Goal: Information Seeking & Learning: Learn about a topic

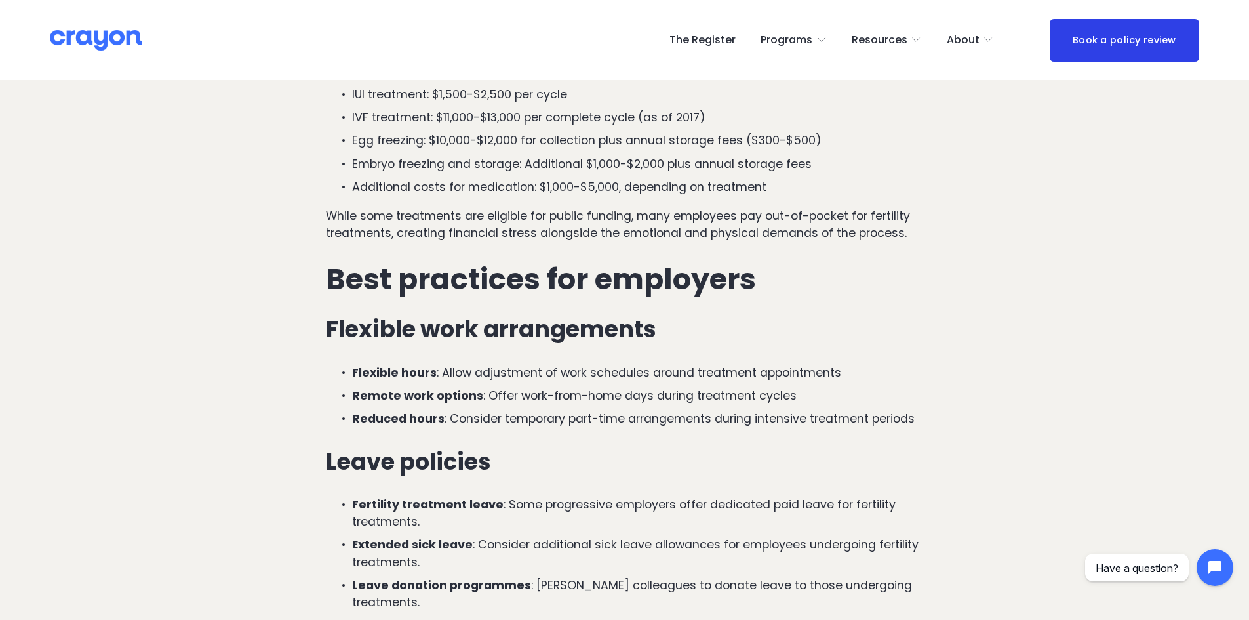
scroll to position [1574, 0]
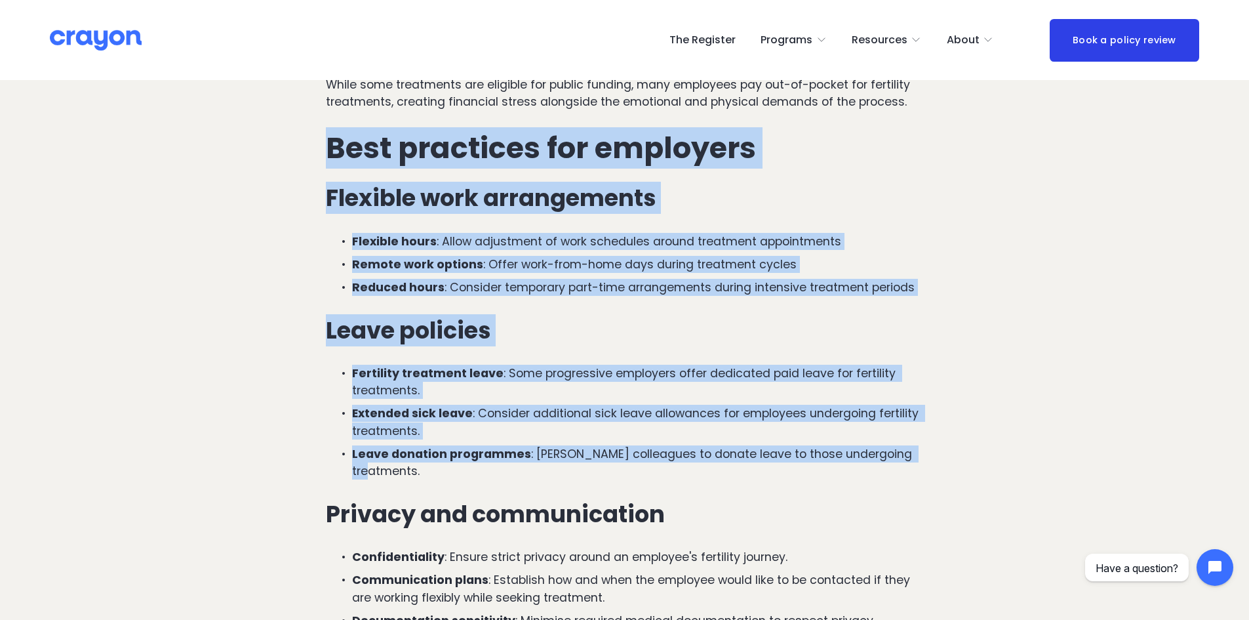
drag, startPoint x: 327, startPoint y: 151, endPoint x: 970, endPoint y: 450, distance: 709.1
click at [970, 450] on article "Fertility treatments, egg freezing and IVF: A guide for NZ employers Special ci…" at bounding box center [624, 269] width 1249 height 3525
copy div "Best practices for employers Flexible work arrangements Flexible hours : Allow …"
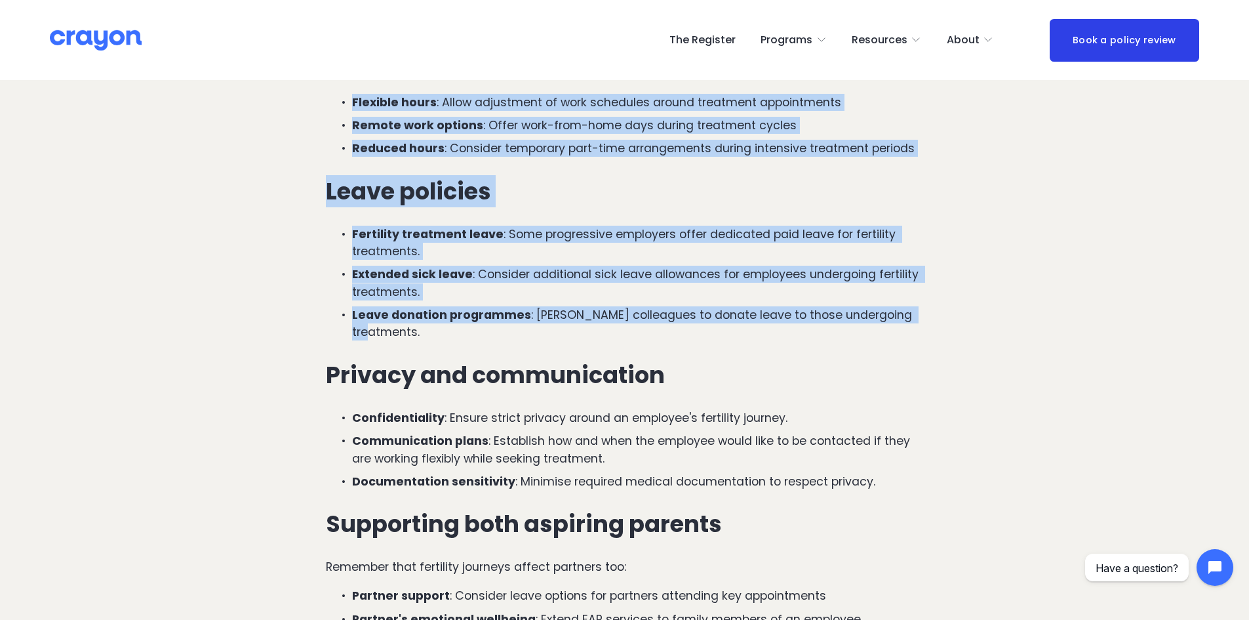
scroll to position [1836, 0]
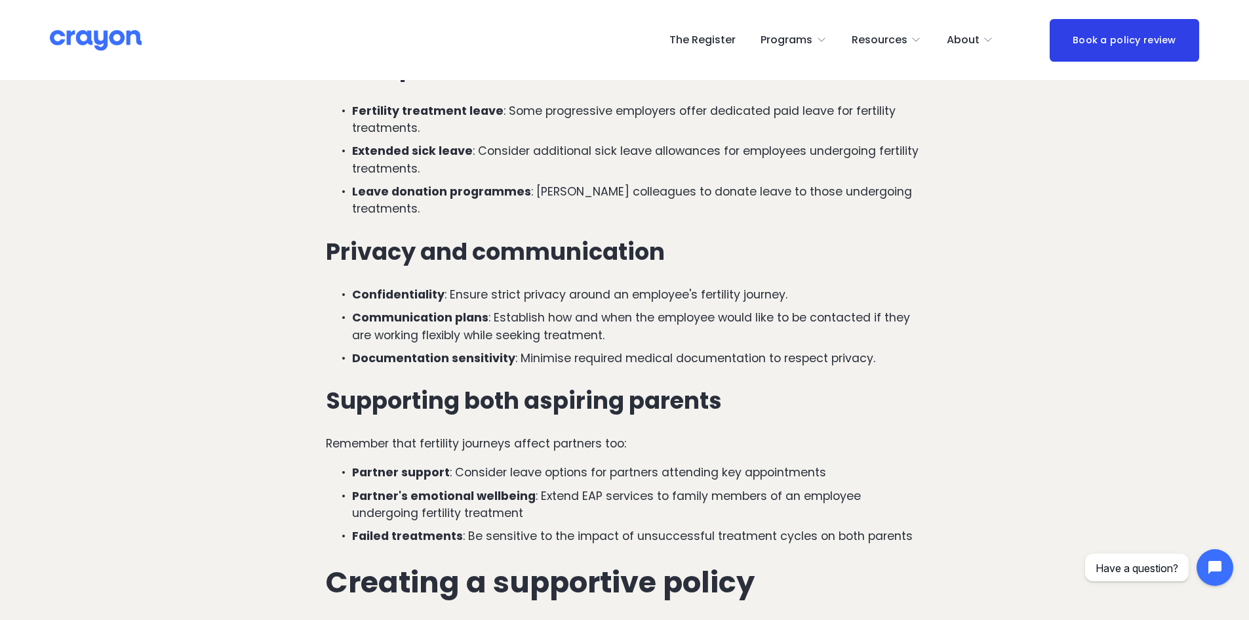
click at [239, 400] on article "Fertility treatments, egg freezing and IVF: A guide for NZ employers Special ci…" at bounding box center [624, 6] width 1249 height 3525
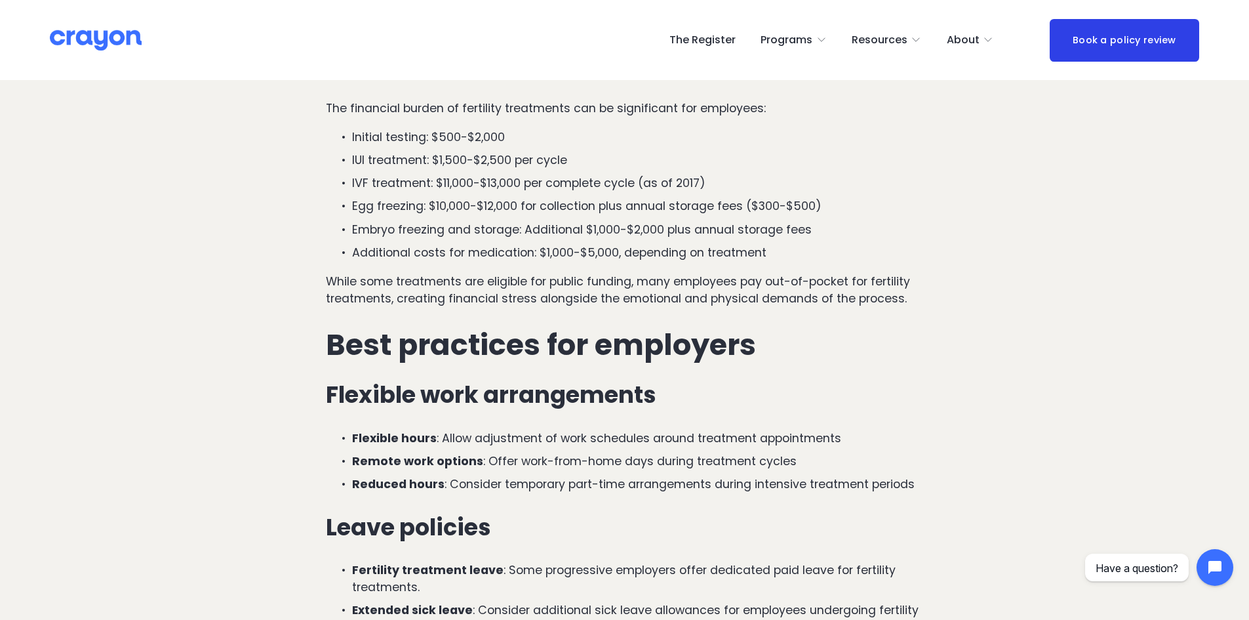
scroll to position [984, 0]
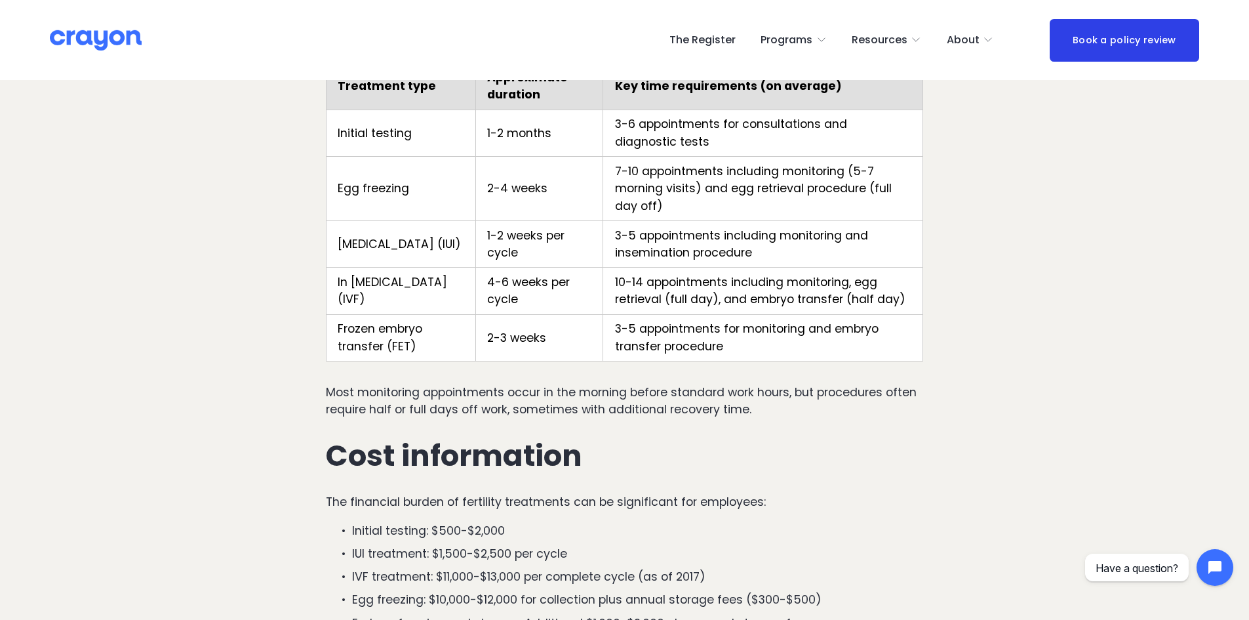
click at [919, 41] on icon "folder dropdown" at bounding box center [916, 40] width 10 height 10
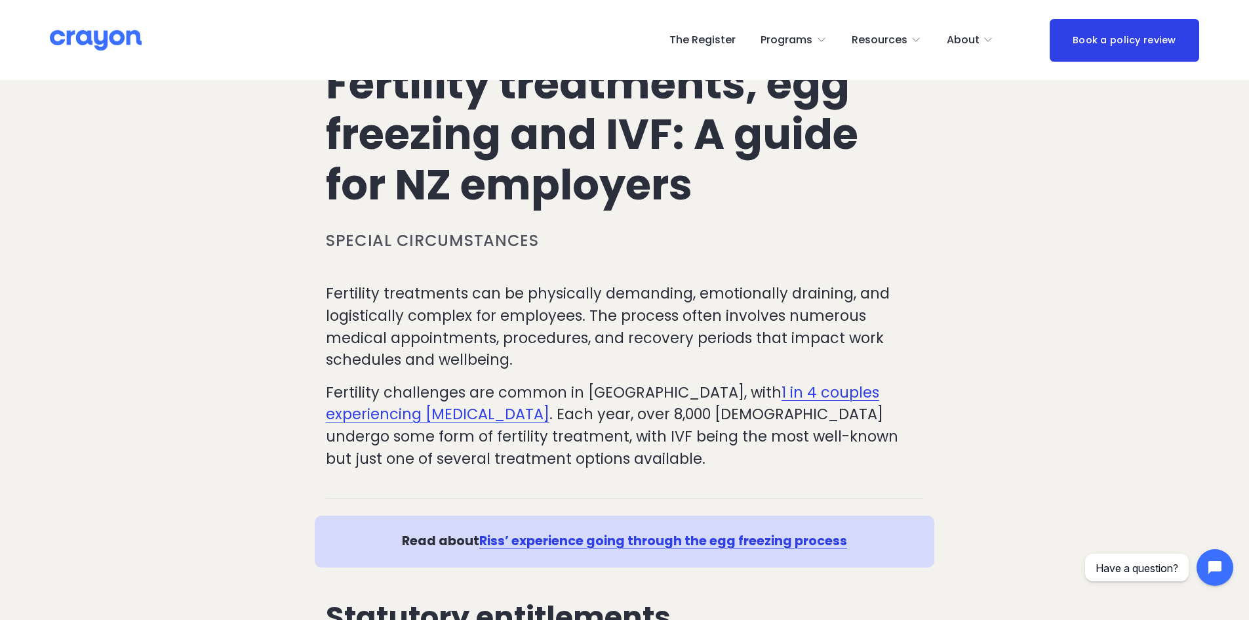
scroll to position [0, 0]
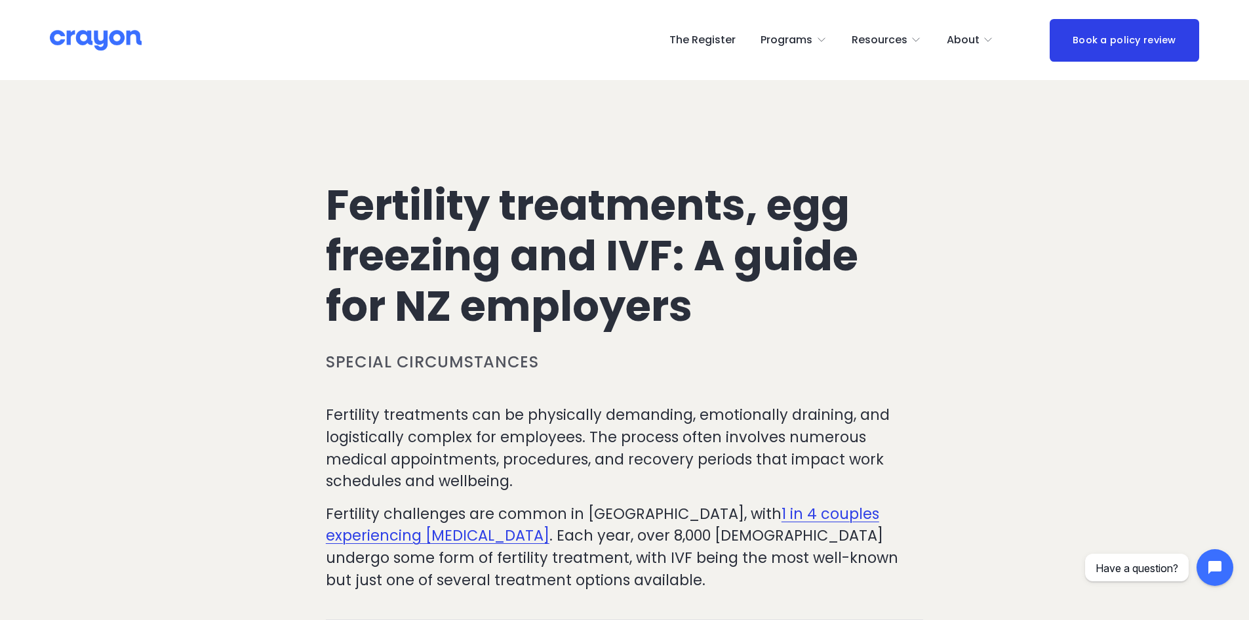
click at [0, 0] on span "Employer hub" at bounding box center [0, 0] width 0 height 0
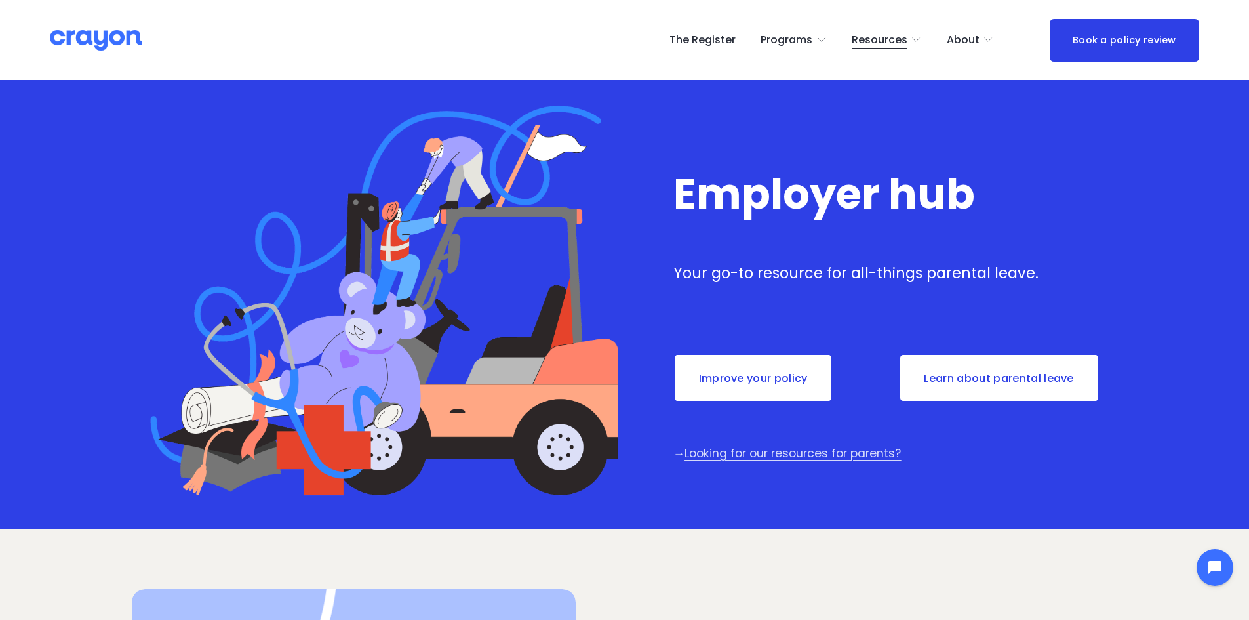
scroll to position [459, 0]
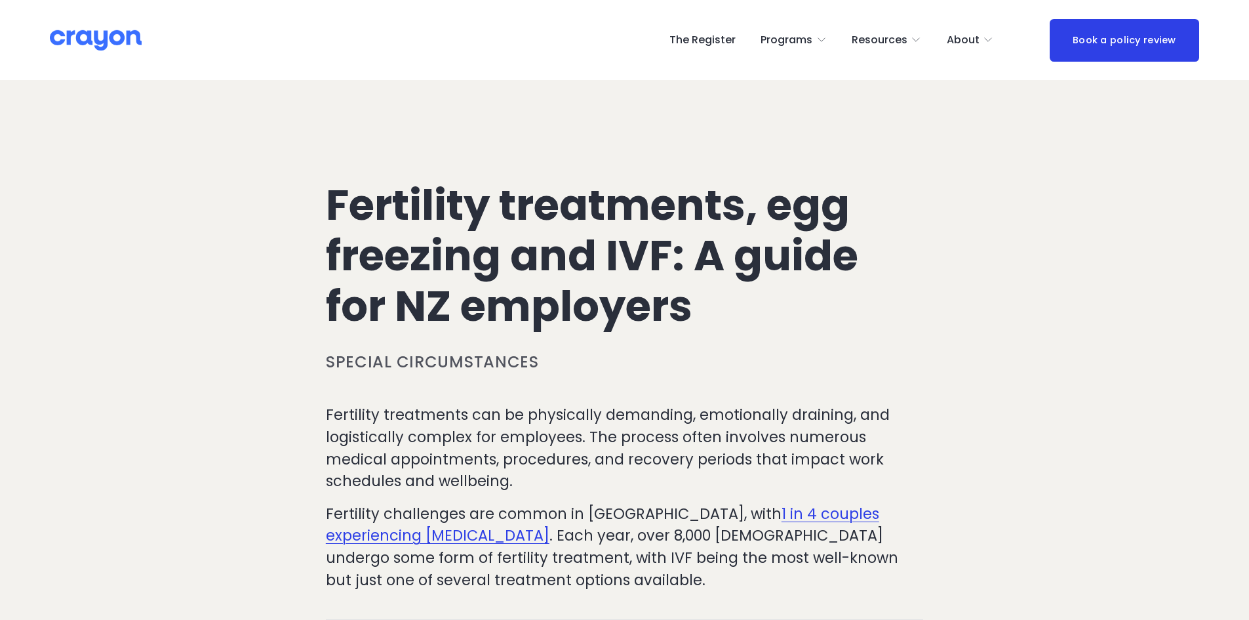
click at [917, 38] on icon "folder dropdown" at bounding box center [916, 40] width 10 height 10
click at [0, 0] on span "Parent Hub" at bounding box center [0, 0] width 0 height 0
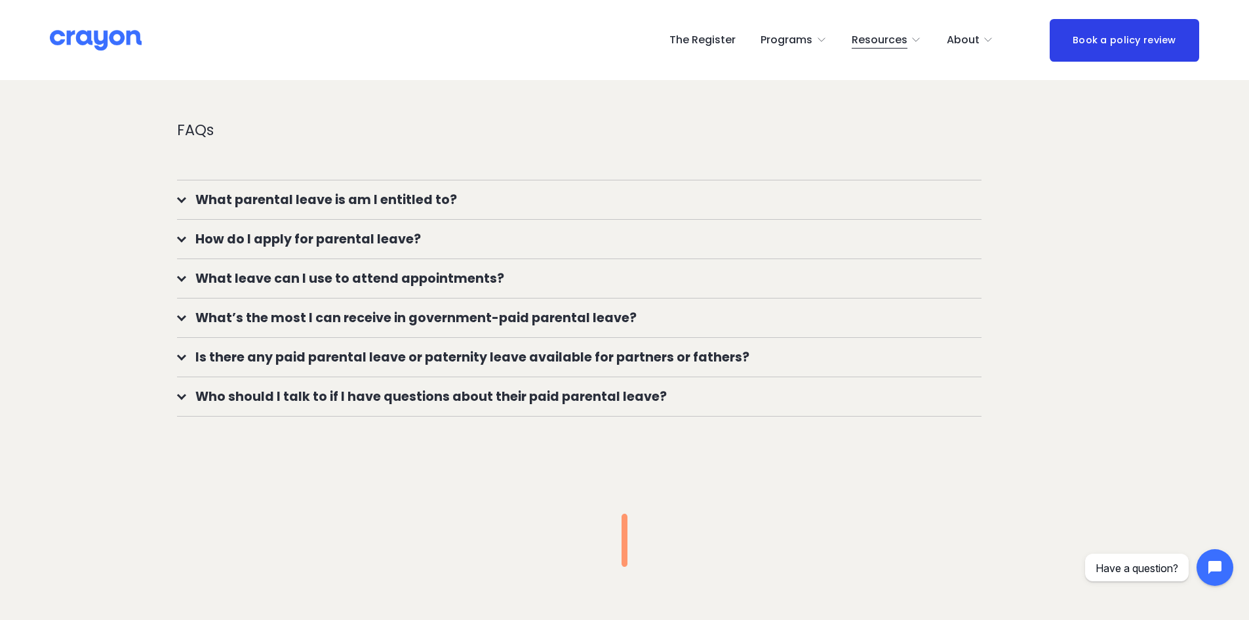
scroll to position [1180, 0]
click at [184, 195] on div at bounding box center [181, 195] width 9 height 9
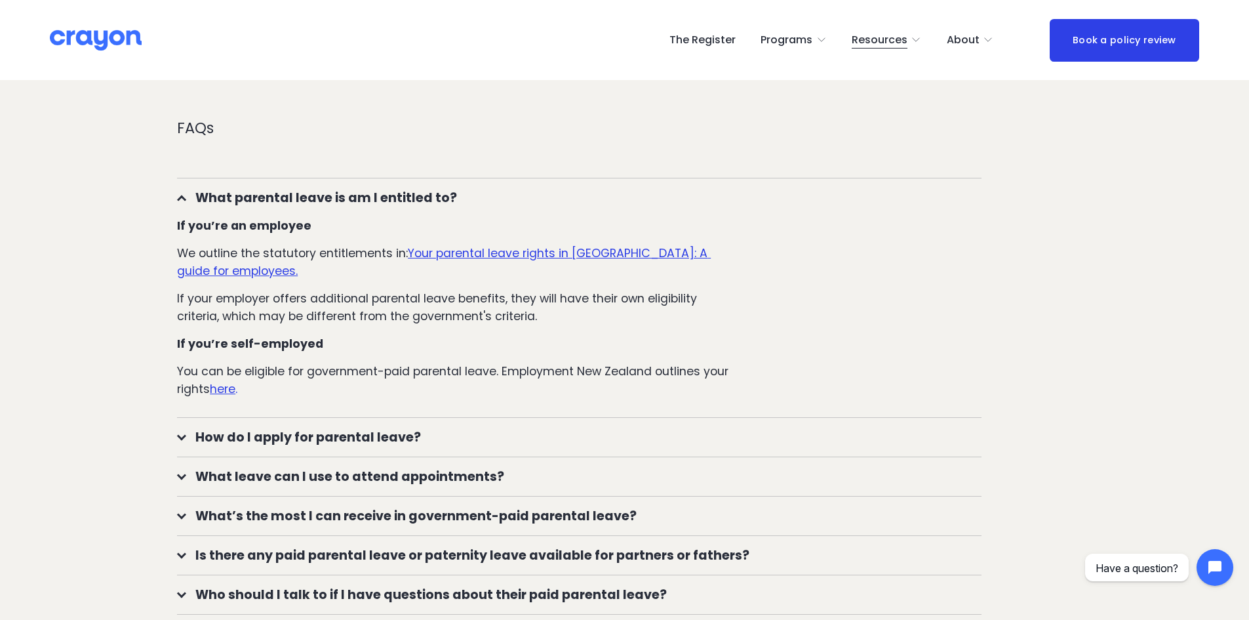
click at [183, 478] on div at bounding box center [181, 474] width 9 height 9
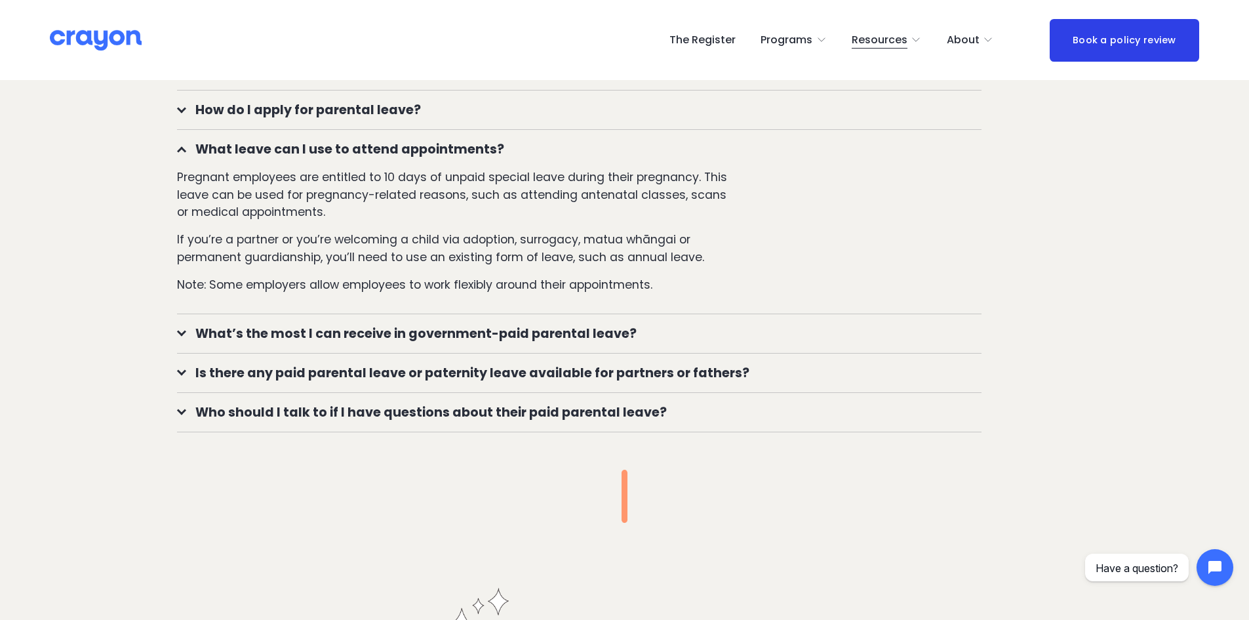
scroll to position [1508, 0]
click at [181, 329] on div at bounding box center [181, 331] width 9 height 9
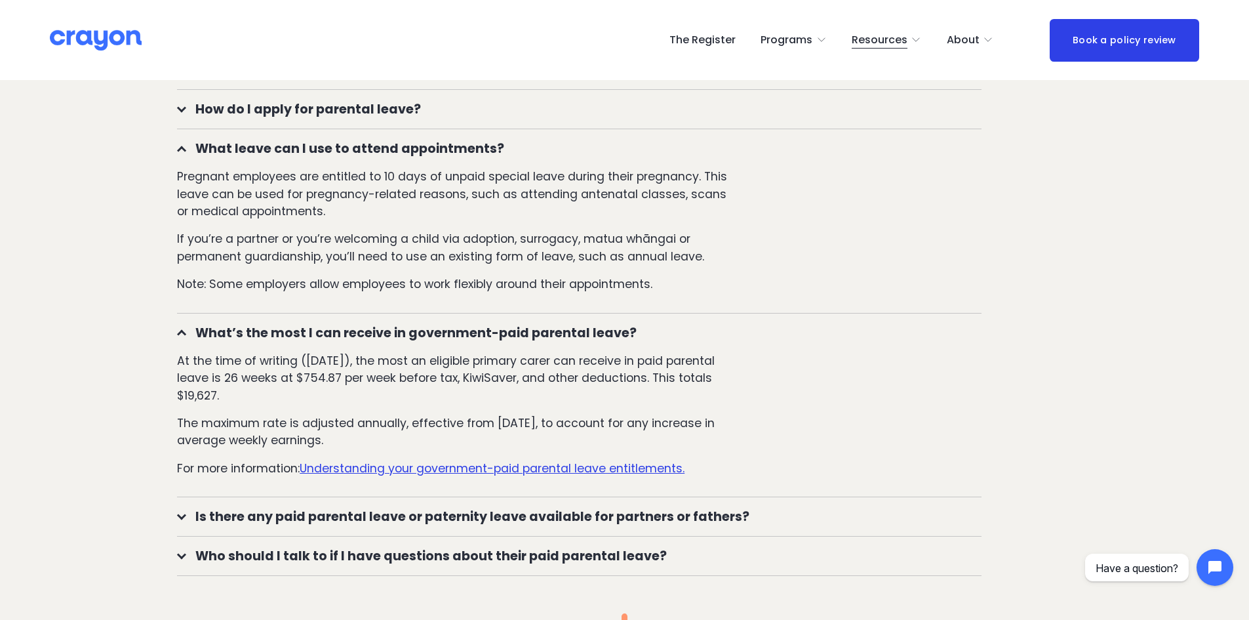
click at [180, 335] on div at bounding box center [181, 334] width 9 height 9
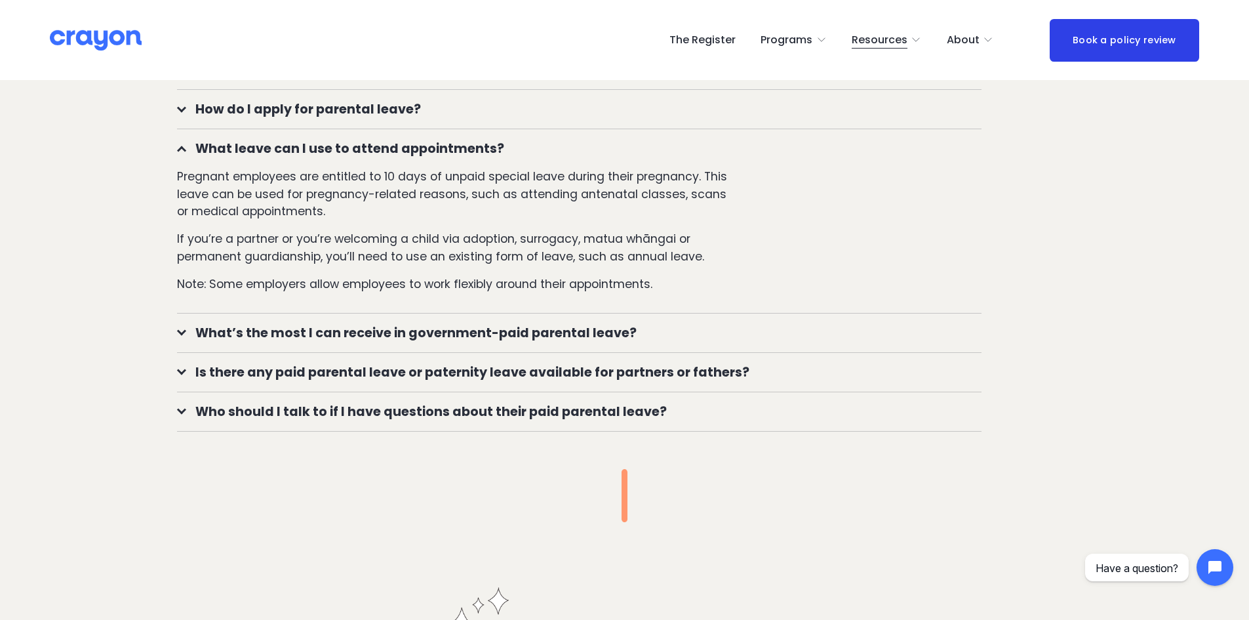
click at [179, 412] on div at bounding box center [181, 409] width 9 height 9
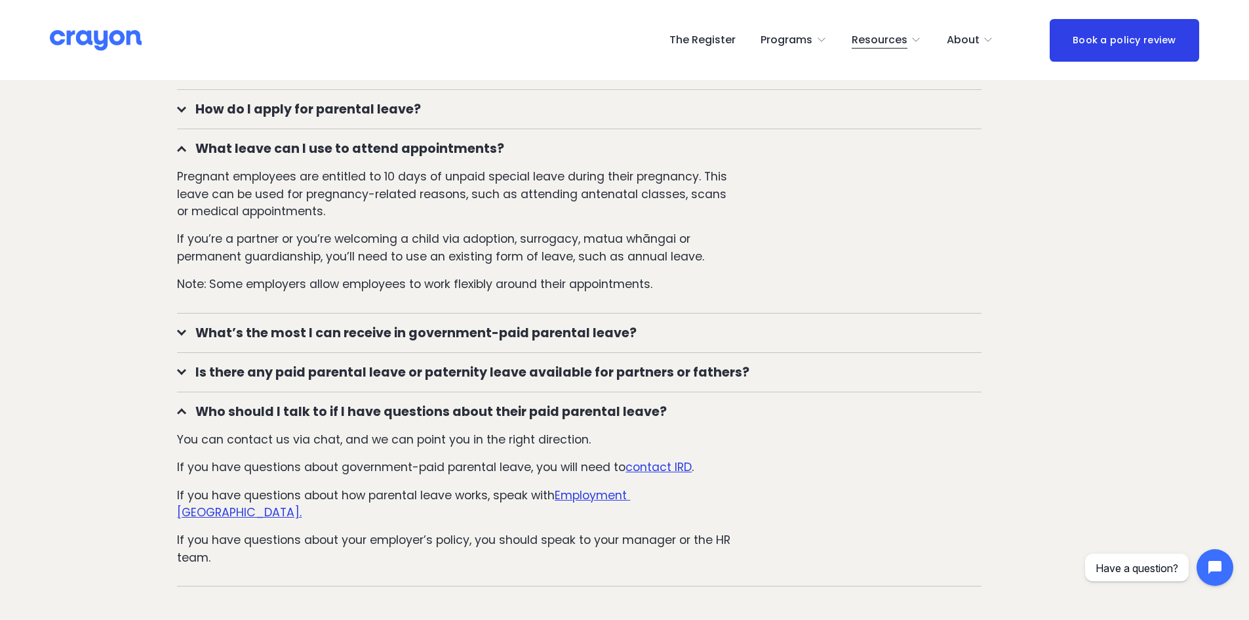
click at [181, 415] on div at bounding box center [181, 413] width 9 height 9
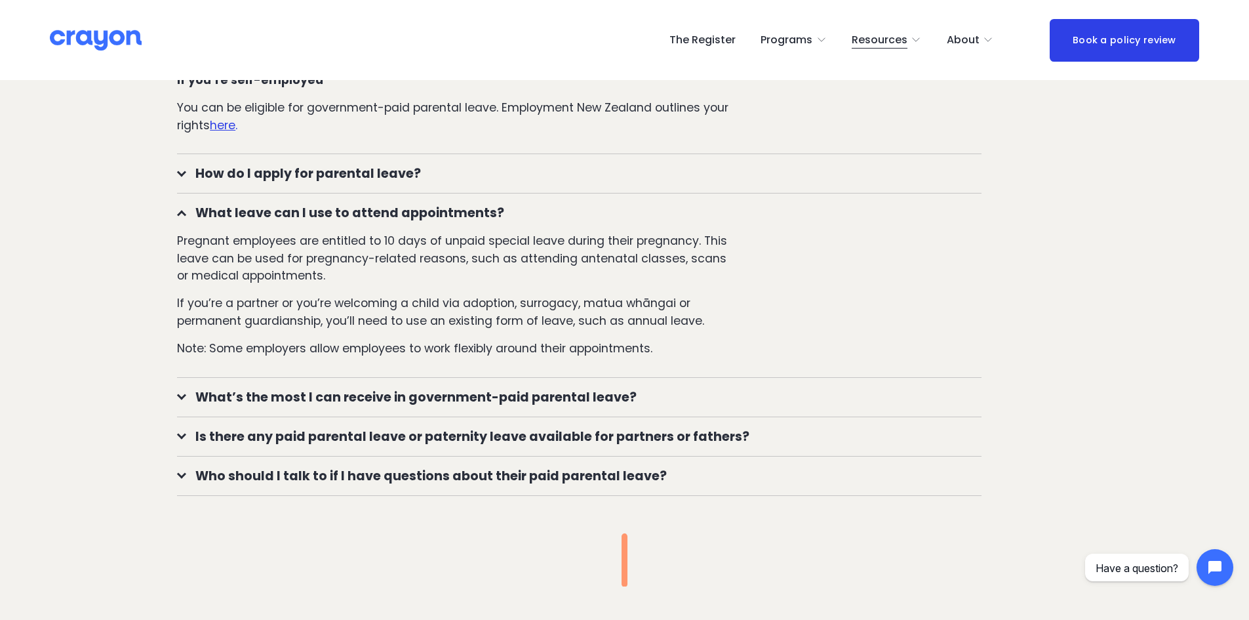
scroll to position [1377, 0]
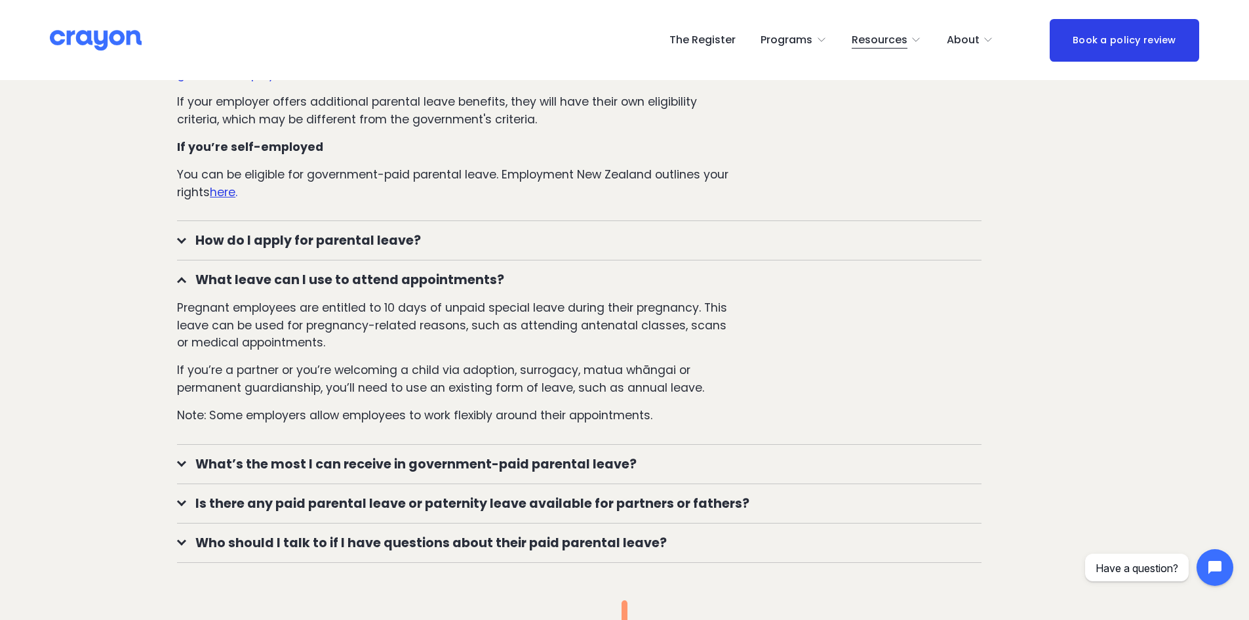
click at [184, 283] on div at bounding box center [181, 281] width 9 height 9
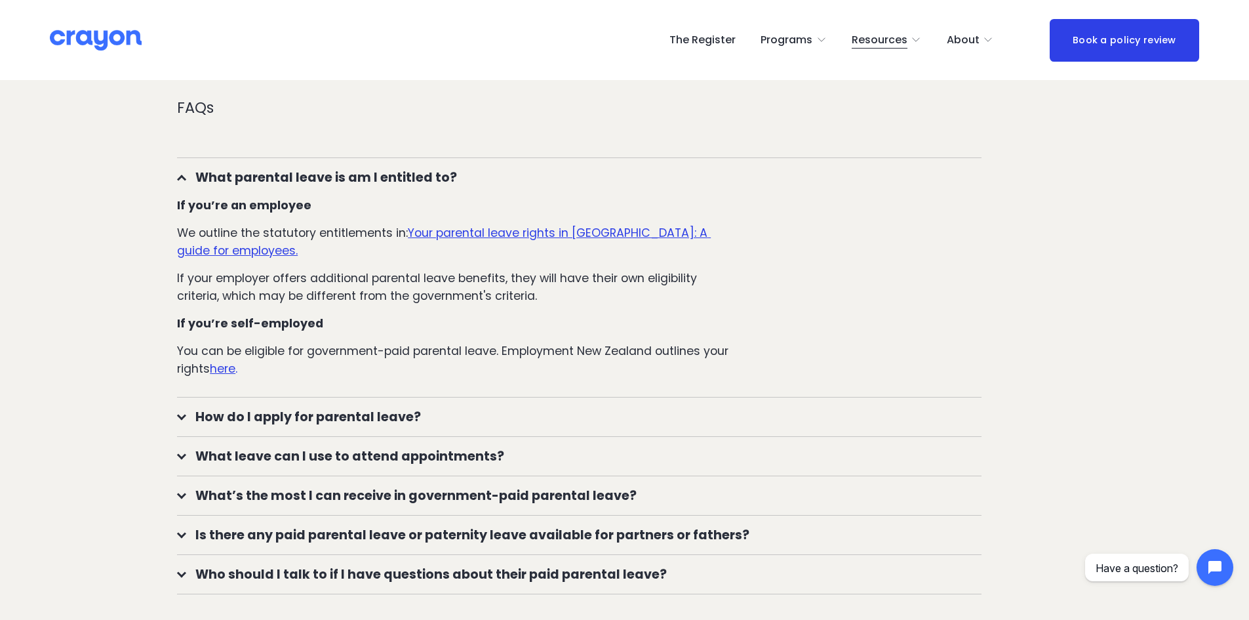
scroll to position [1180, 0]
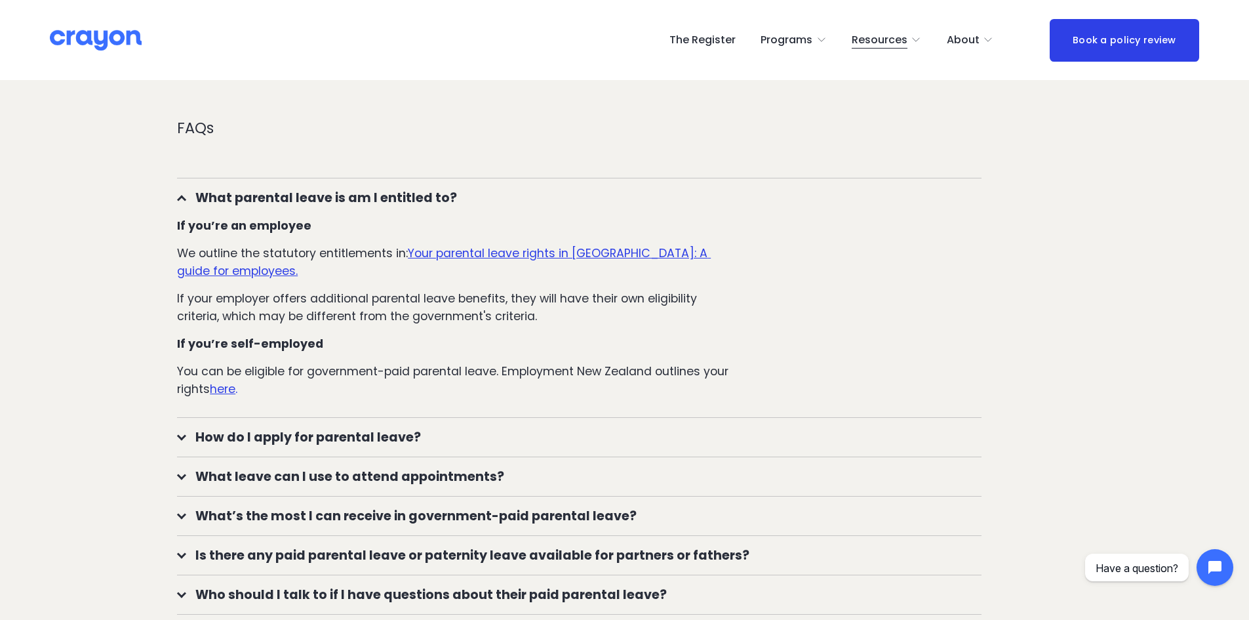
click at [185, 436] on div at bounding box center [181, 435] width 9 height 9
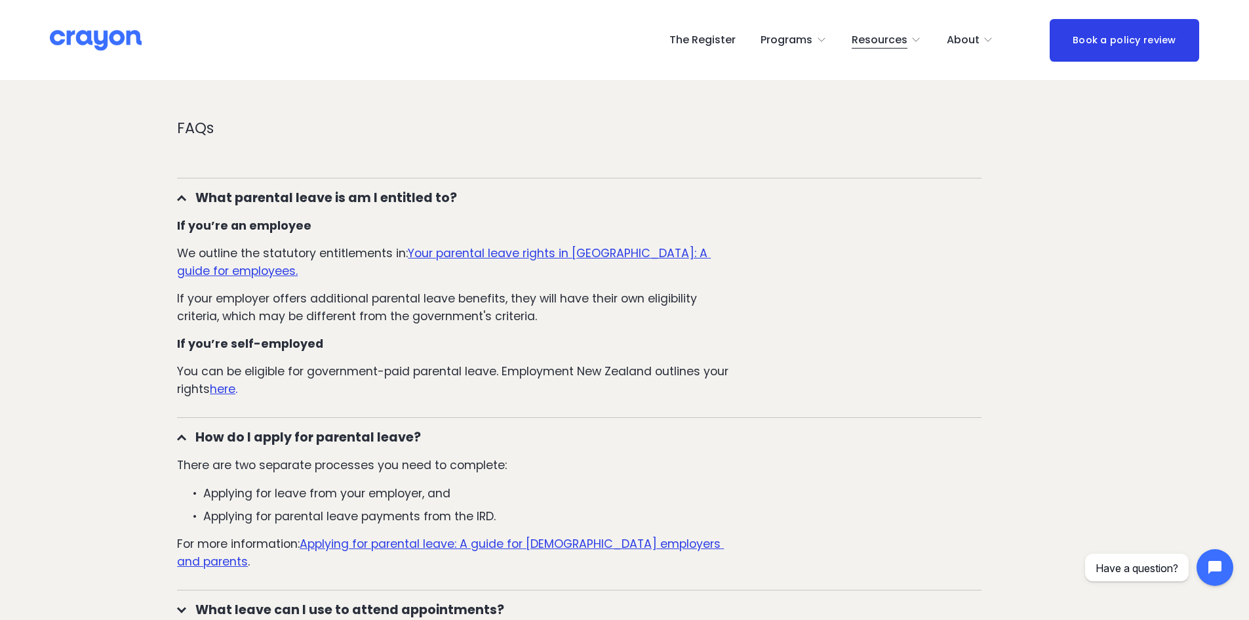
click at [558, 548] on u "Applying for parental leave: A guide for NZ employers and parents" at bounding box center [450, 552] width 547 height 33
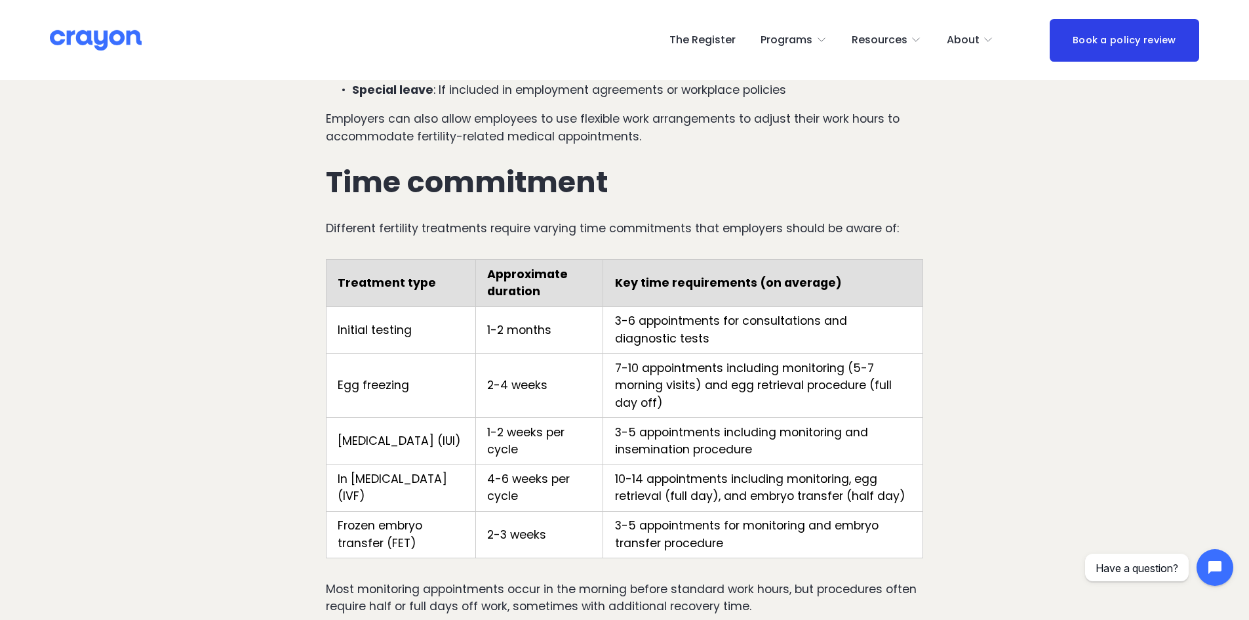
scroll to position [853, 0]
